Goal: Check status: Check status

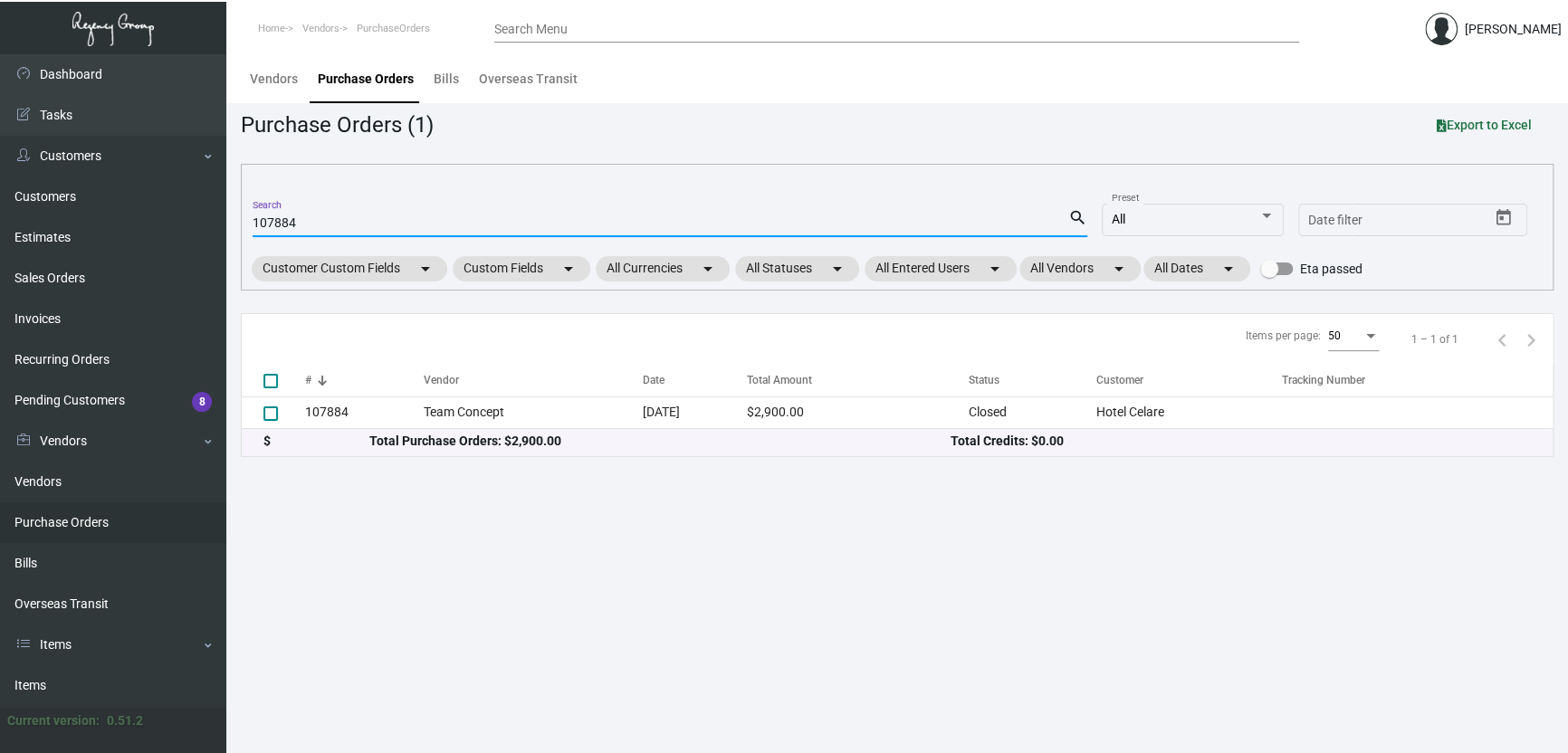
drag, startPoint x: 303, startPoint y: 218, endPoint x: 218, endPoint y: 217, distance: 85.0
click at [218, 218] on div "Dashboard Dashboard Tasks Customers Customers Estimates Sales Orders Invoices R…" at bounding box center [784, 404] width 1568 height 698
paste input "1836"
type input "101836"
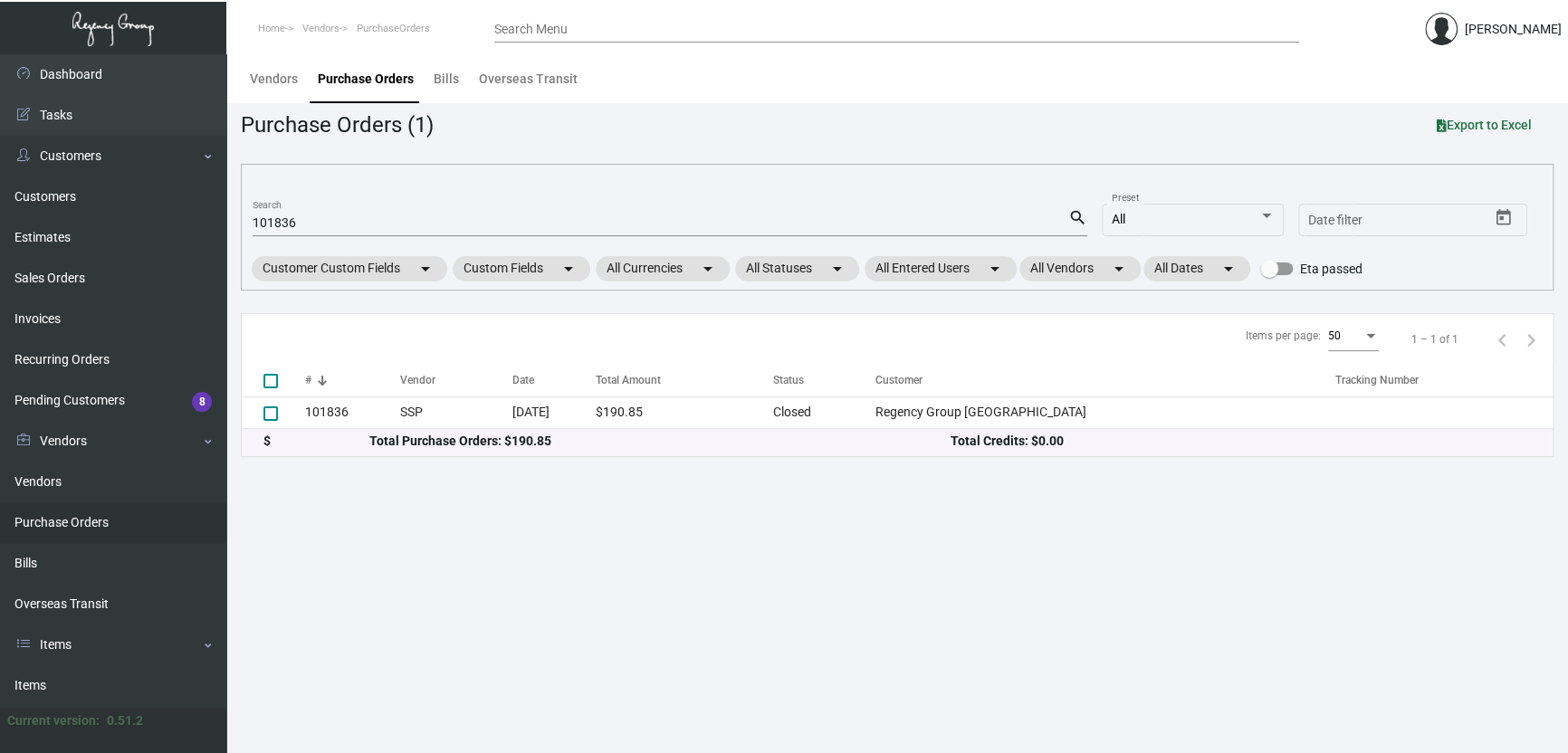
click at [1007, 644] on main "Vendors Purchase Orders Bills Overseas Transit Purchase Orders (1) Export to Ex…" at bounding box center [897, 404] width 1341 height 698
click at [775, 577] on main "Vendors Purchase Orders Bills Overseas Transit Purchase Orders (1) Export to Ex…" at bounding box center [897, 404] width 1341 height 698
click at [1101, 573] on main "Vendors Purchase Orders Bills Overseas Transit Purchase Orders (1) Export to Ex…" at bounding box center [897, 404] width 1341 height 698
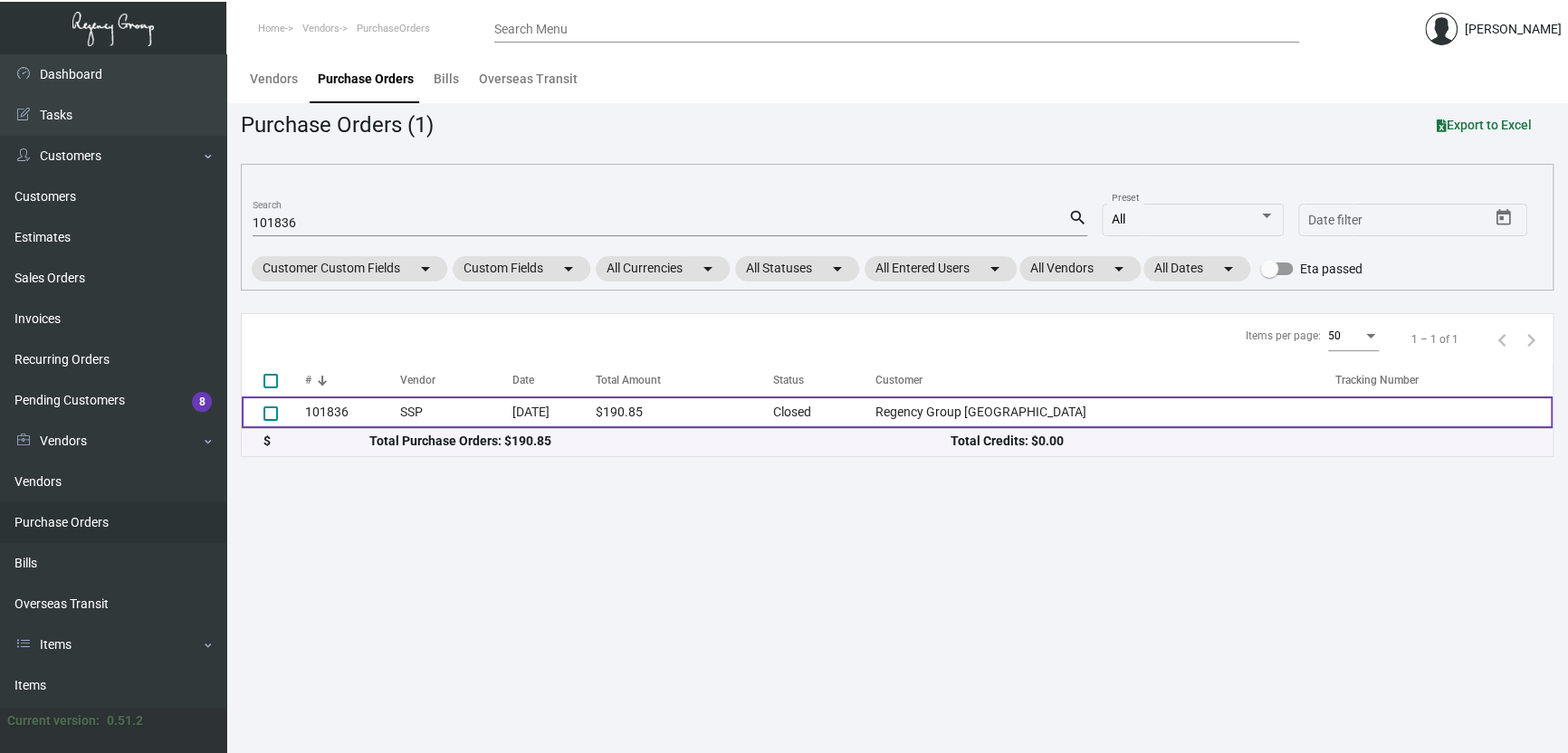
click at [596, 409] on td "[DATE]" at bounding box center [554, 412] width 83 height 32
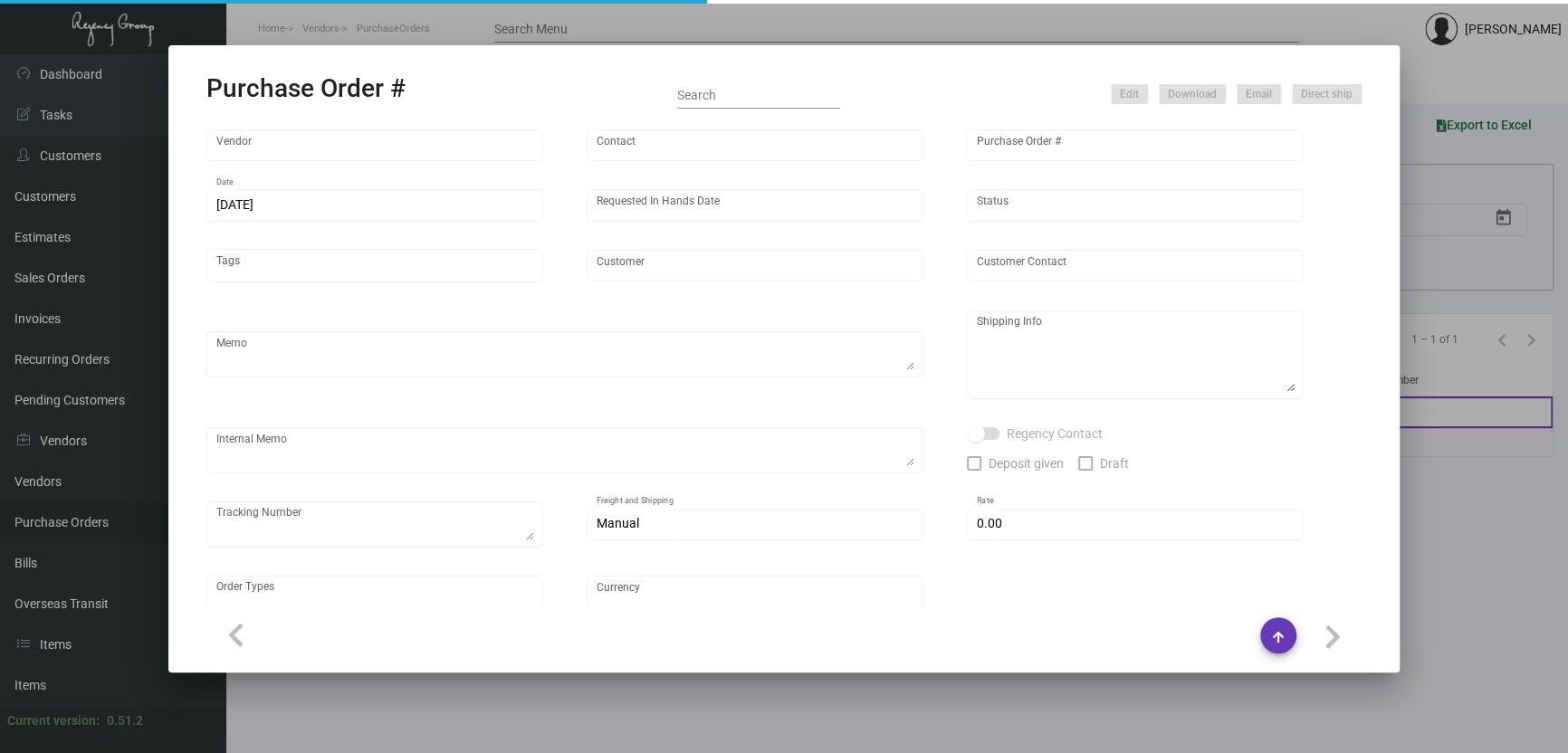
type input "SSP"
type input "[PERSON_NAME]"
type input "101836"
type input "[DATE]"
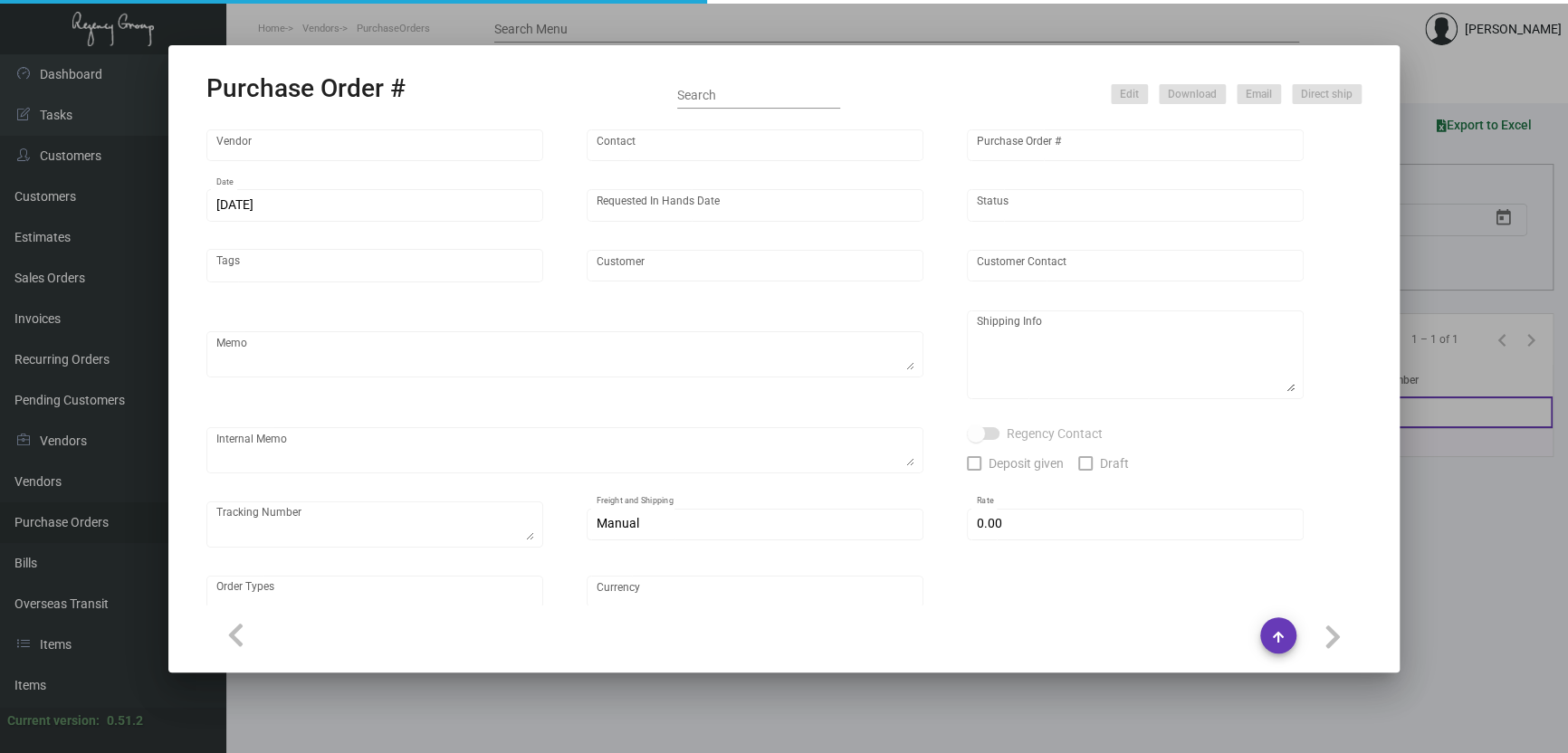
type input "Regency Group [GEOGRAPHIC_DATA]"
type input "Receiving C/O"
type textarea "Regency Group NYC - Receiving C/O [STREET_ADDRESS][US_STATE]"
type input "$ 0.00"
type input "United States Dollar $"
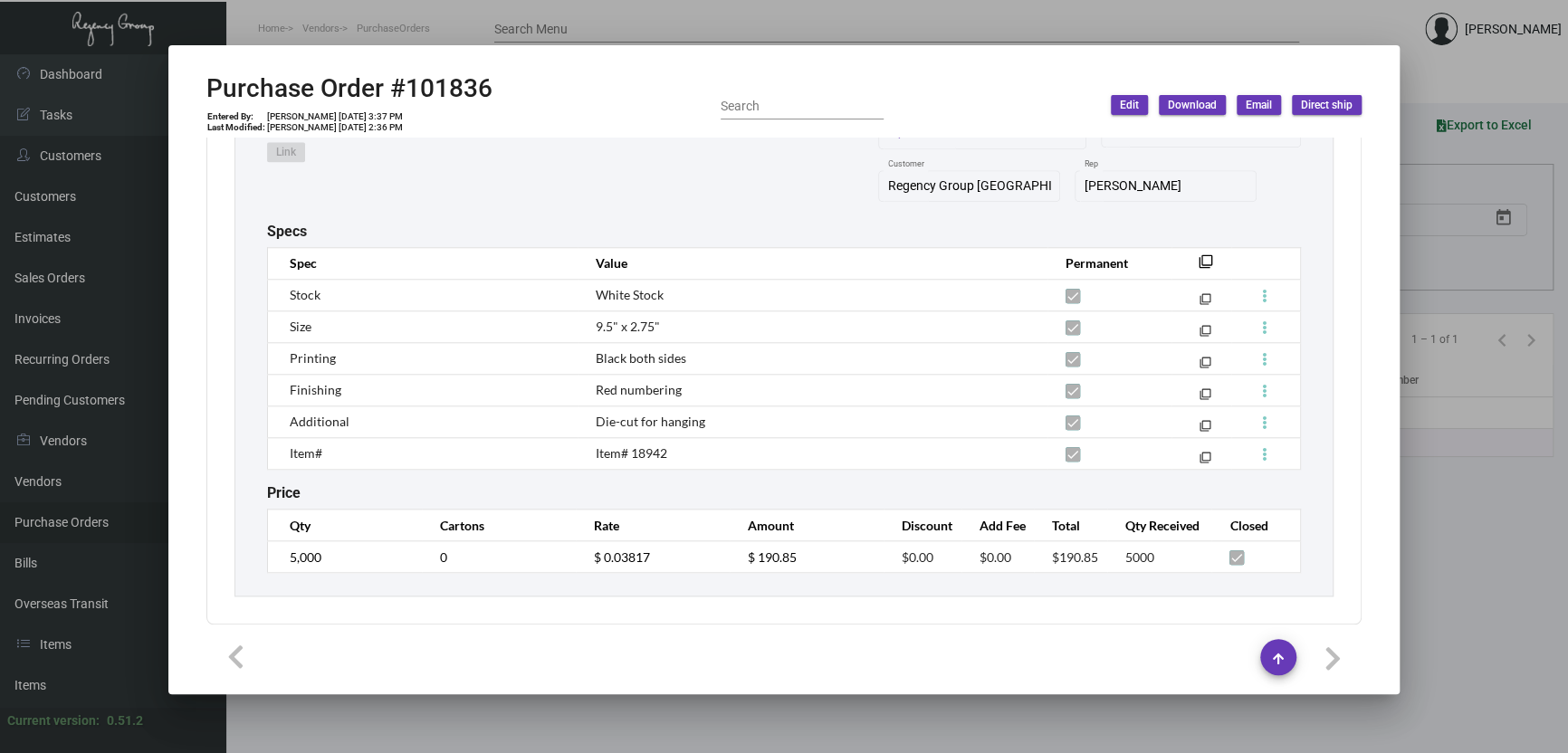
scroll to position [997, 0]
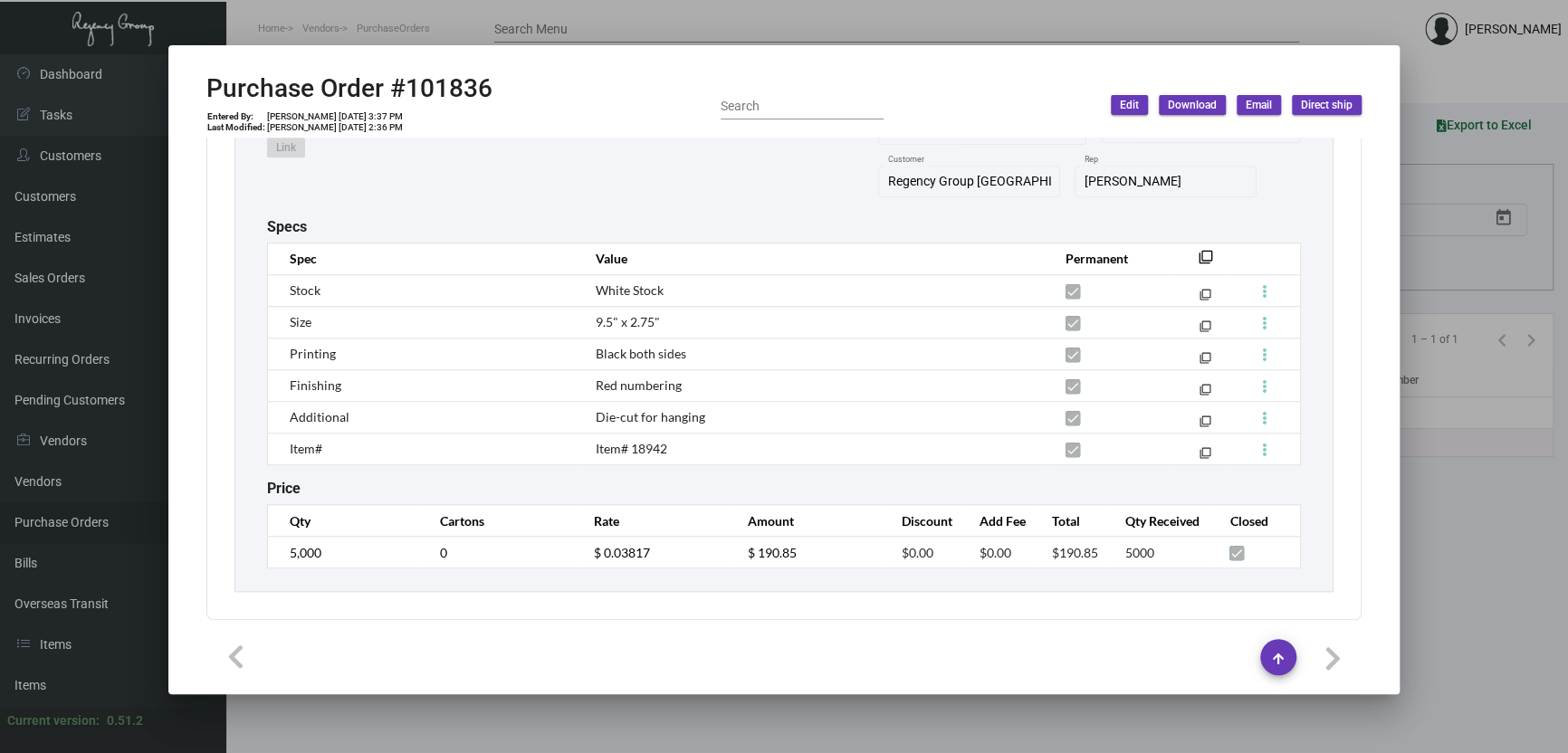
click at [447, 88] on h2 "Purchase Order #101836" at bounding box center [349, 89] width 286 height 31
copy h2 "101836"
